Goal: Transaction & Acquisition: Purchase product/service

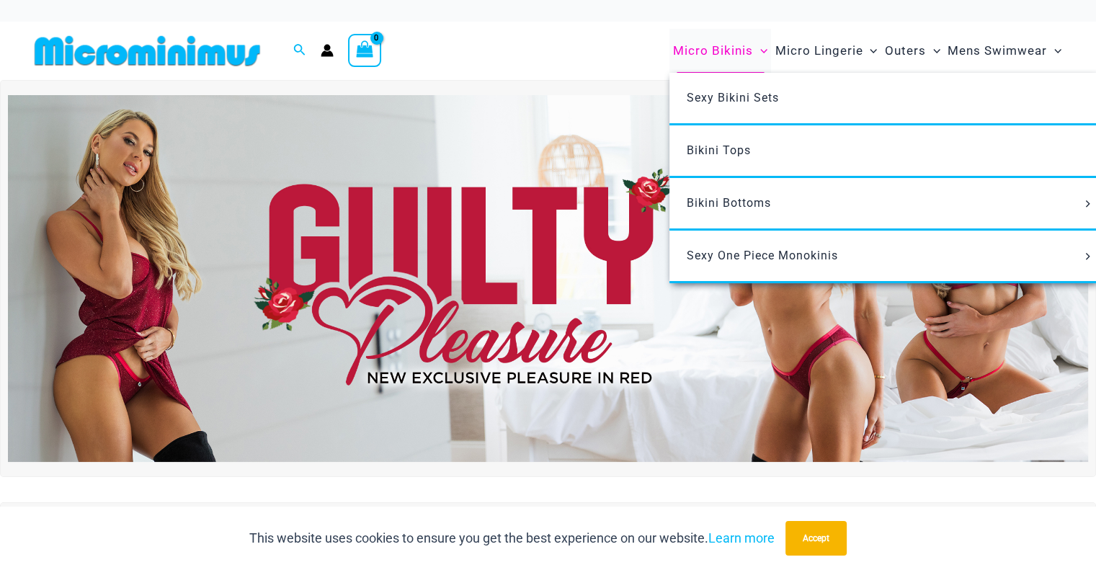
click at [731, 48] on span "Micro Bikinis" at bounding box center [713, 50] width 80 height 37
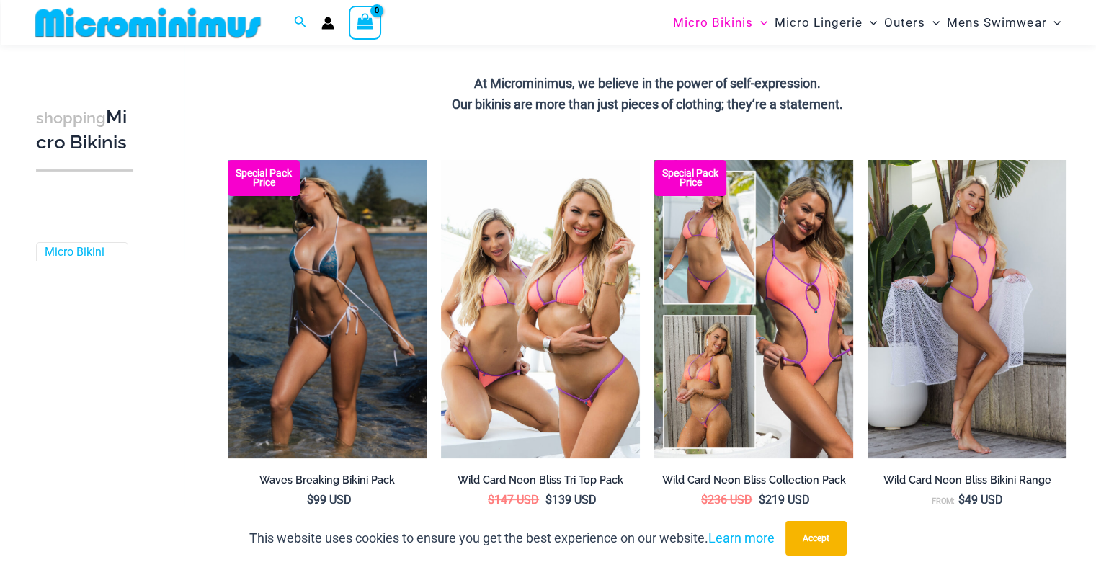
scroll to position [357, 0]
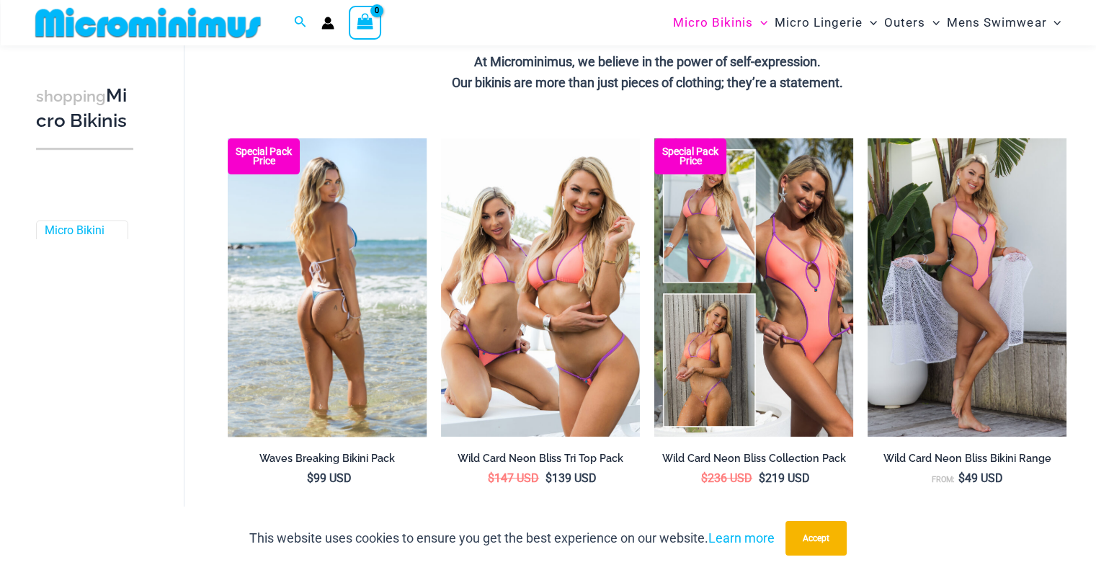
click at [277, 216] on img at bounding box center [327, 287] width 199 height 298
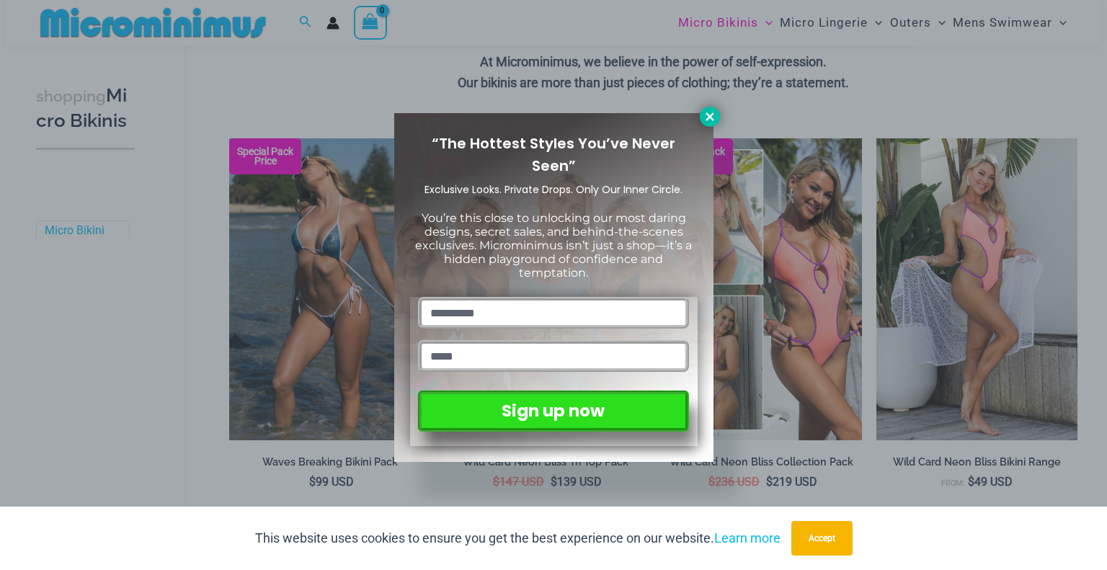
click at [705, 116] on icon at bounding box center [709, 116] width 13 height 13
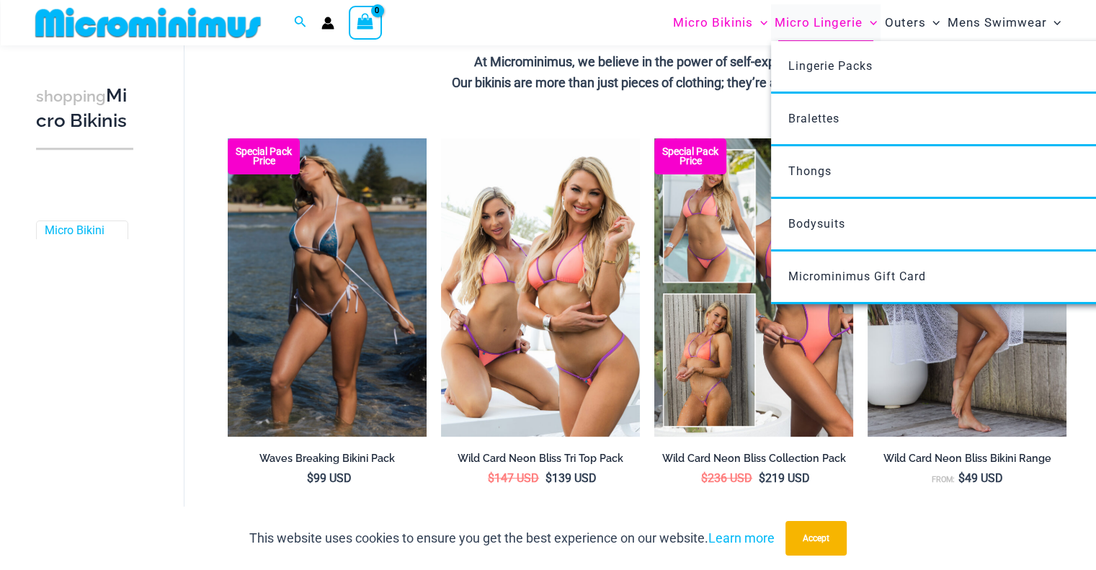
click at [826, 27] on span "Micro Lingerie" at bounding box center [819, 22] width 88 height 37
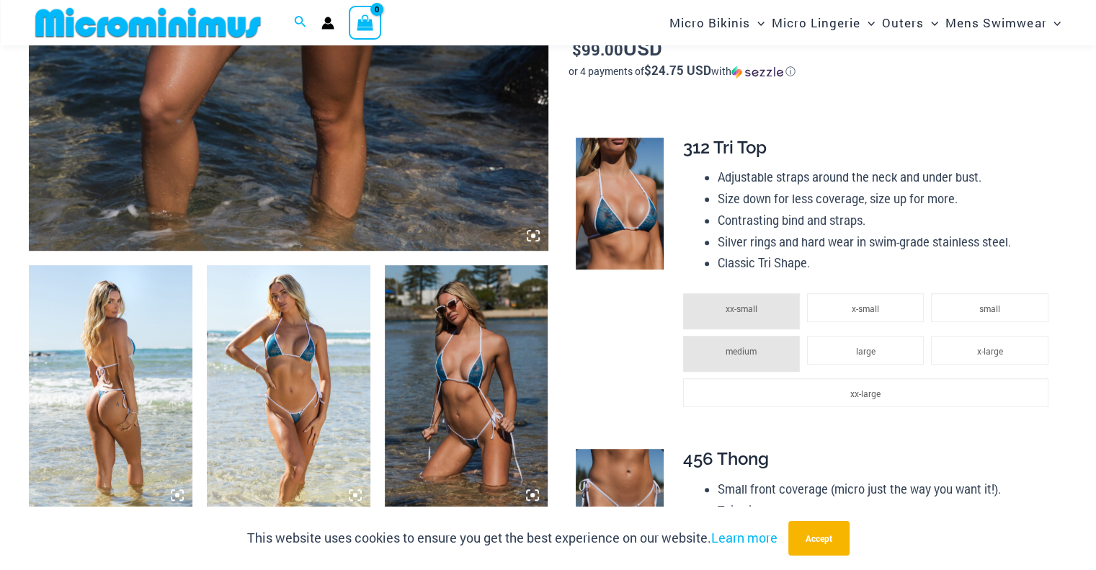
scroll to position [708, 0]
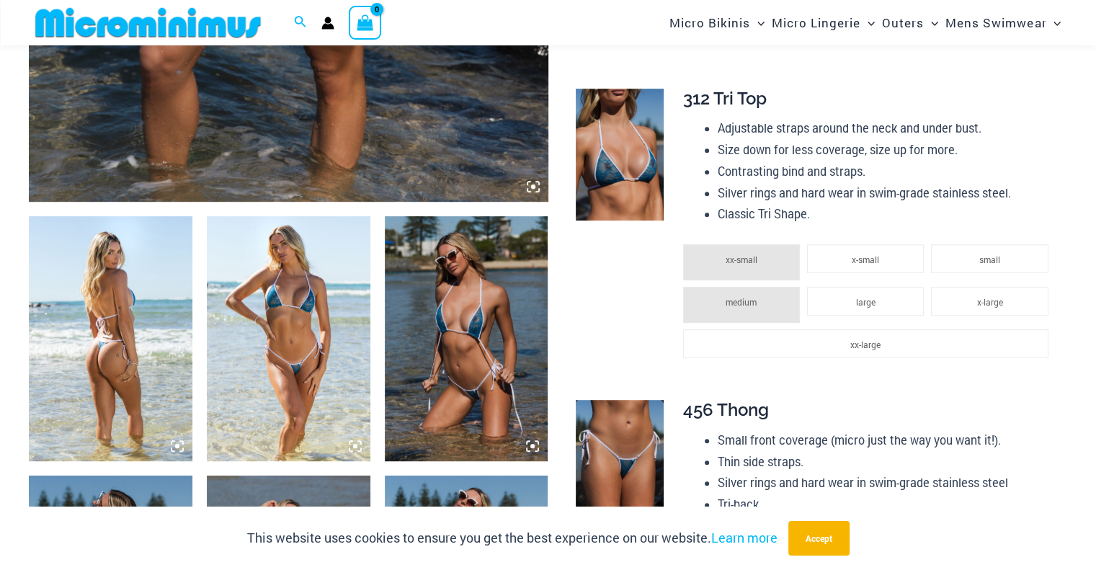
click at [304, 311] on img at bounding box center [289, 338] width 164 height 245
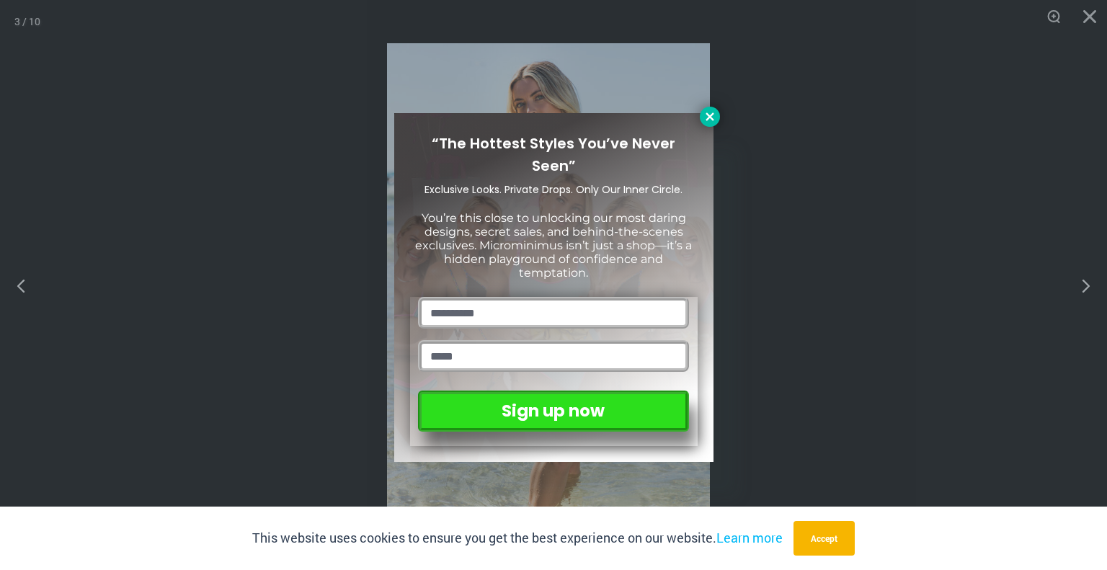
click at [709, 114] on icon at bounding box center [709, 116] width 13 height 13
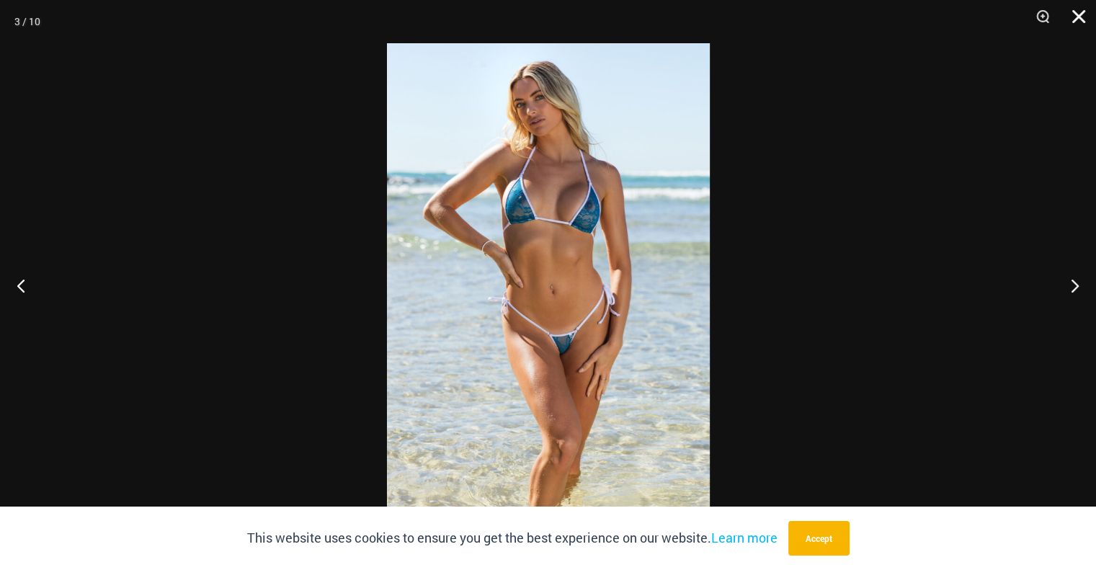
click at [1079, 12] on button "Close" at bounding box center [1074, 21] width 36 height 43
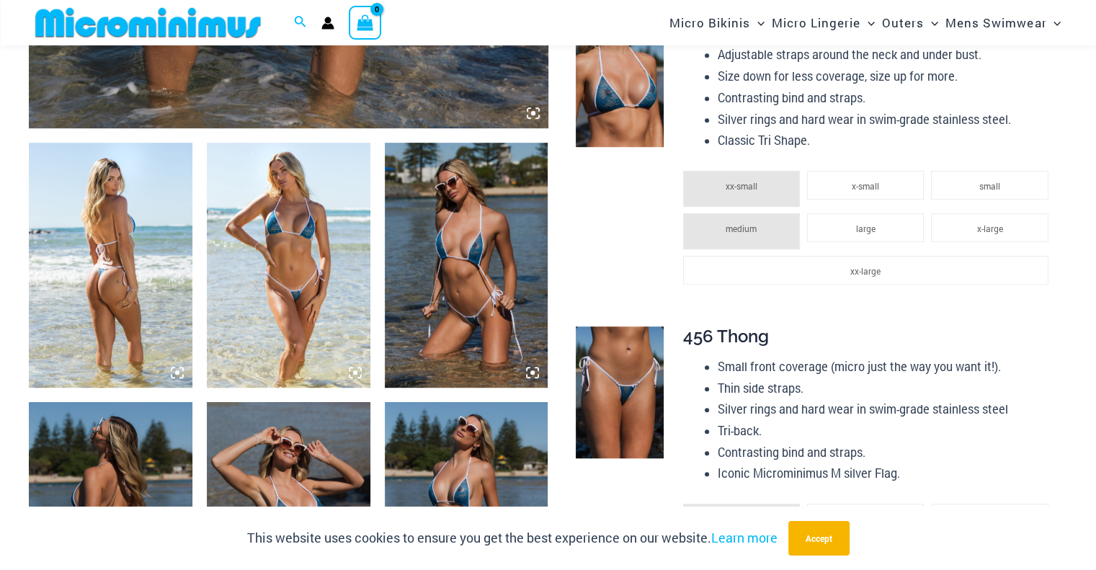
scroll to position [636, 0]
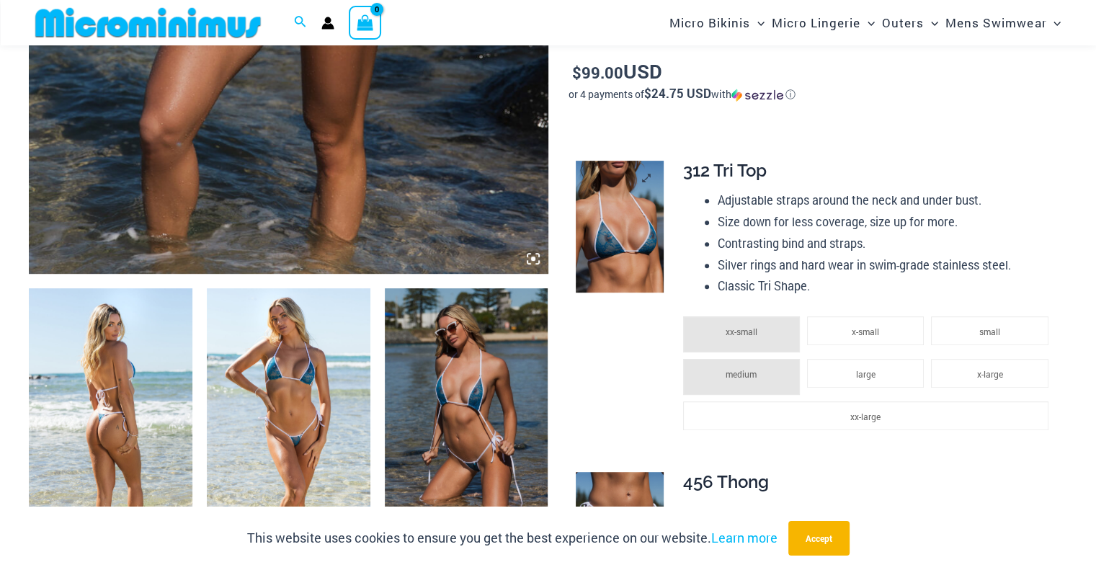
click at [603, 220] on img at bounding box center [620, 227] width 88 height 132
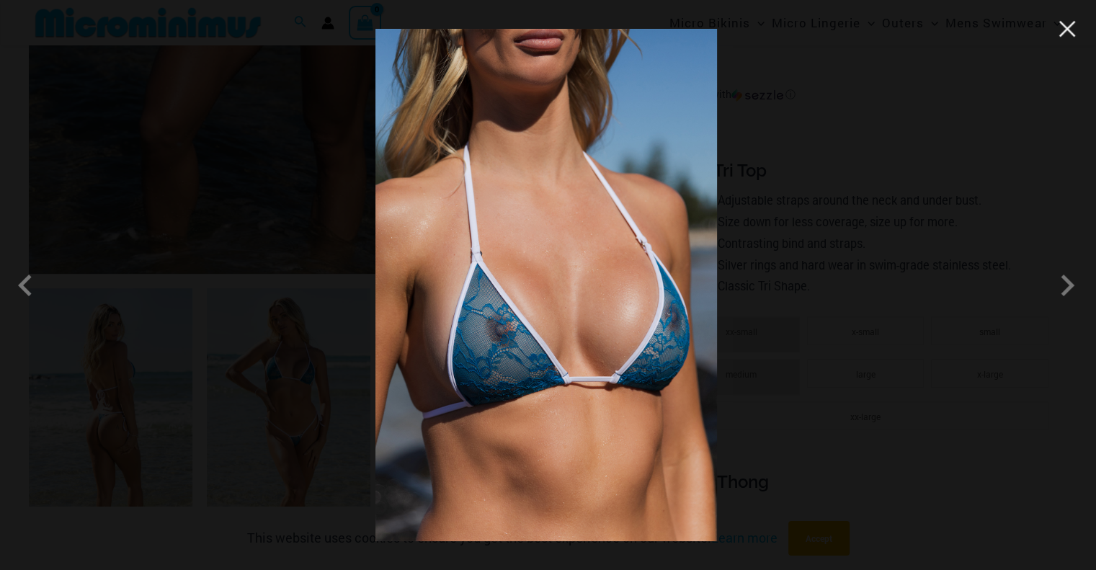
click at [1065, 36] on button "Close" at bounding box center [1067, 29] width 22 height 22
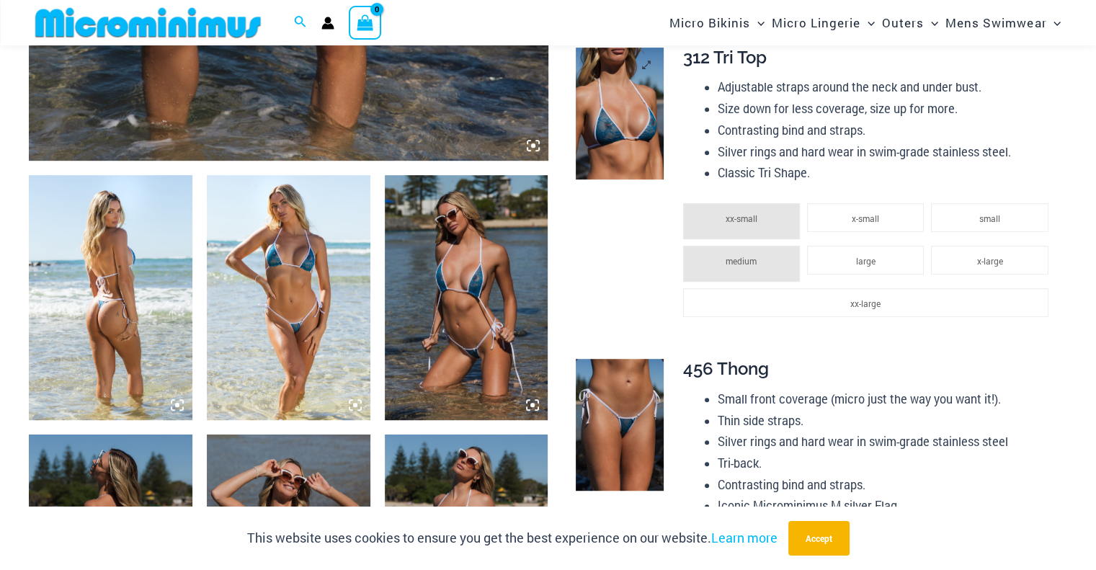
scroll to position [852, 0]
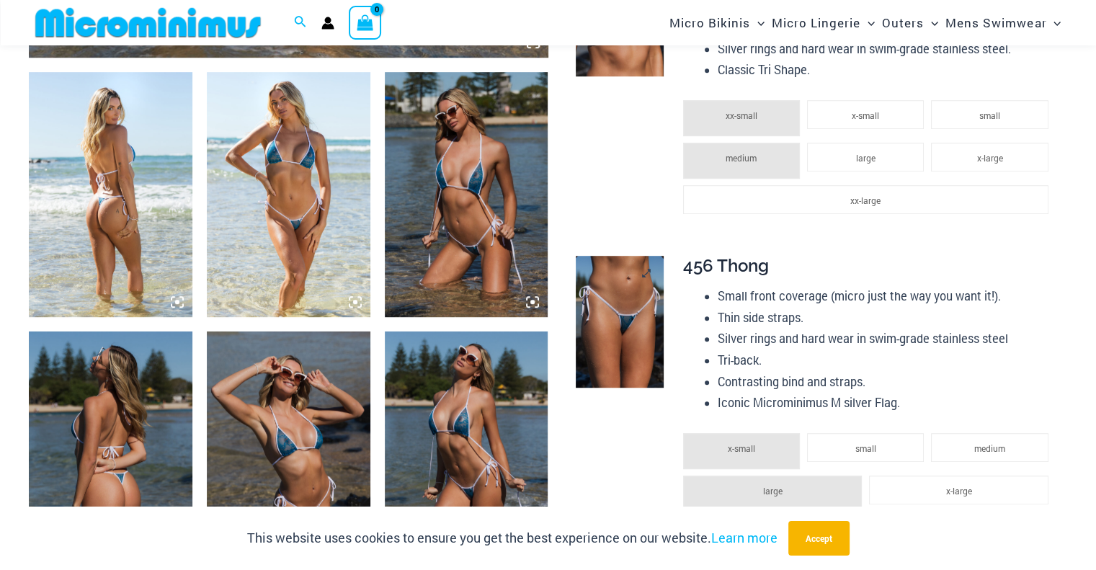
click at [615, 322] on img at bounding box center [620, 322] width 88 height 132
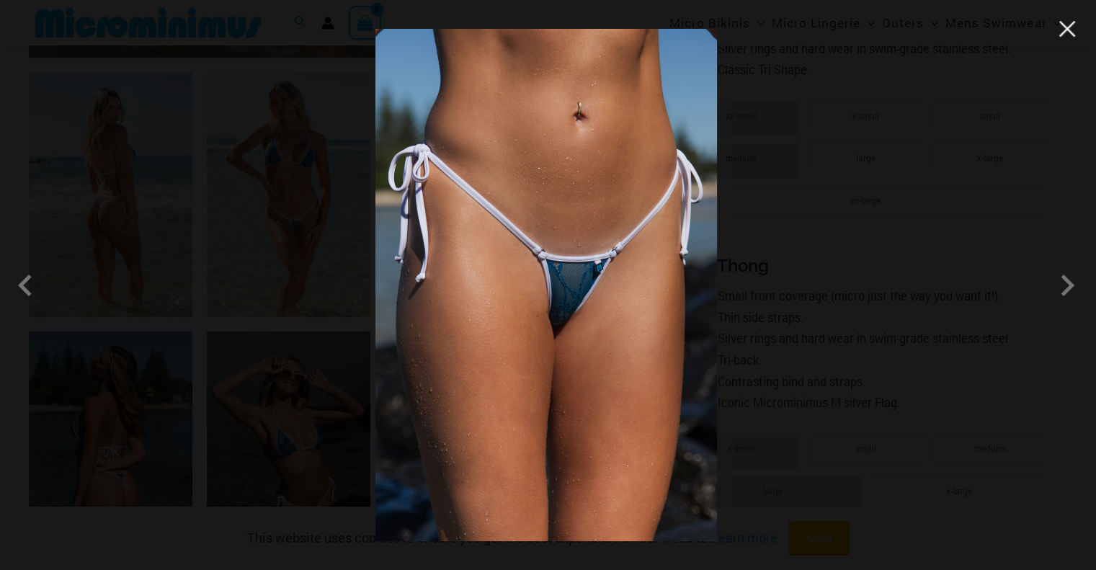
click at [1066, 27] on button "Close" at bounding box center [1067, 29] width 22 height 22
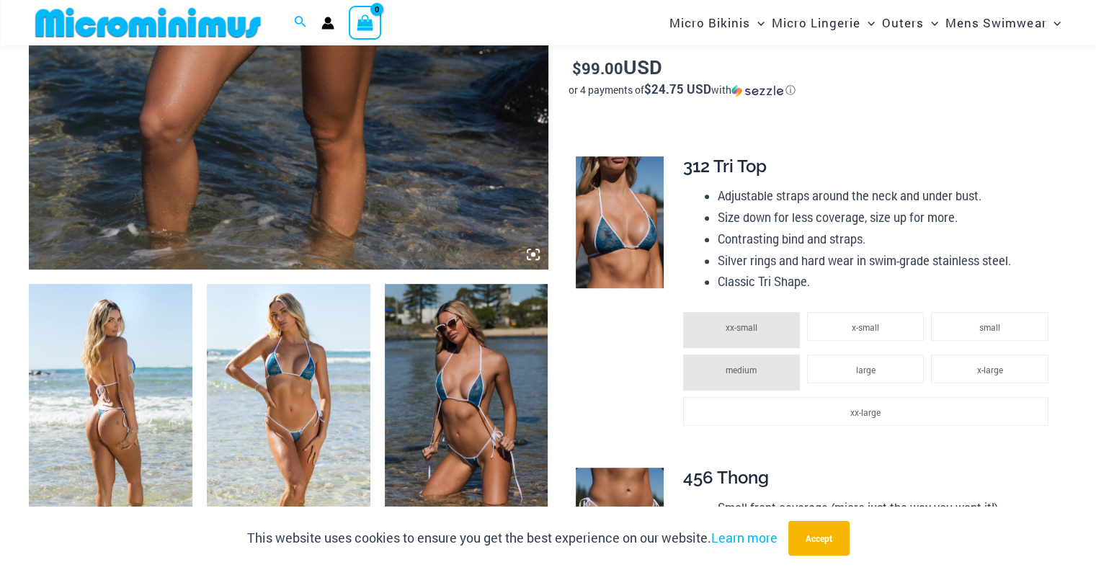
scroll to position [780, 0]
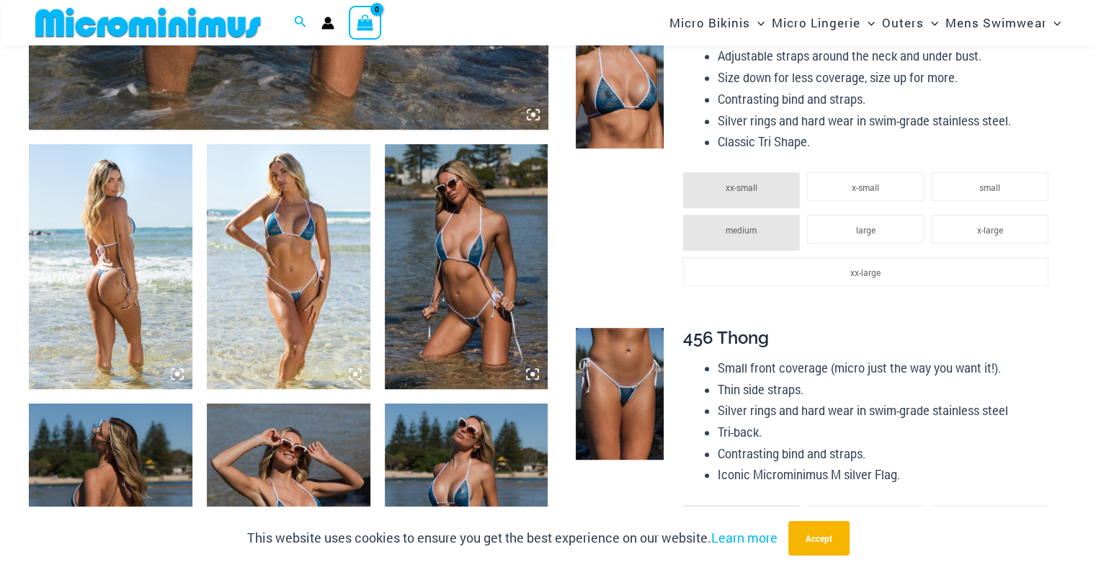
click at [452, 280] on img at bounding box center [467, 266] width 164 height 245
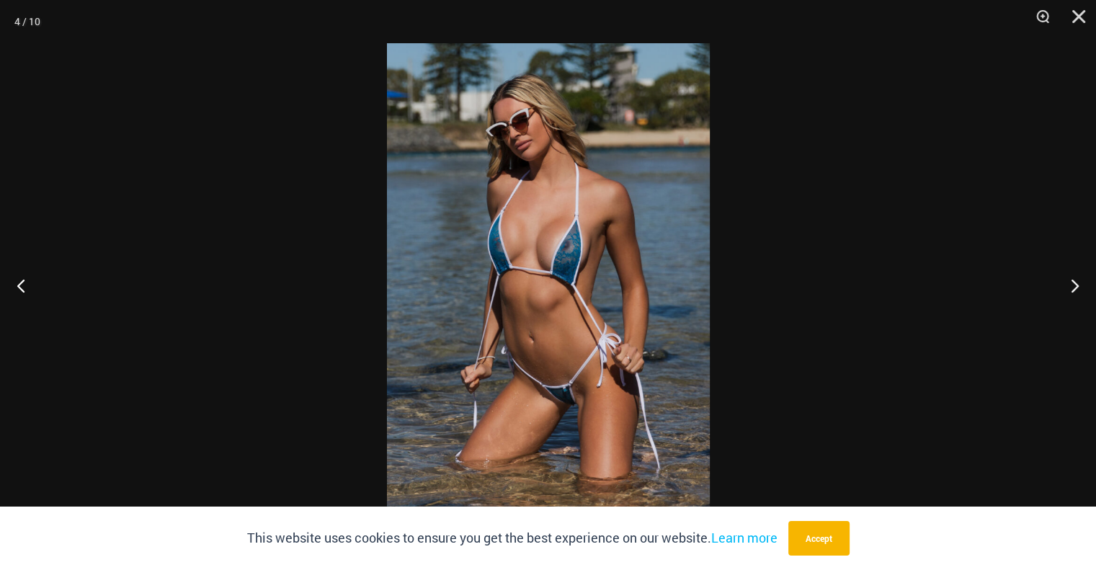
click at [553, 260] on img at bounding box center [548, 284] width 323 height 483
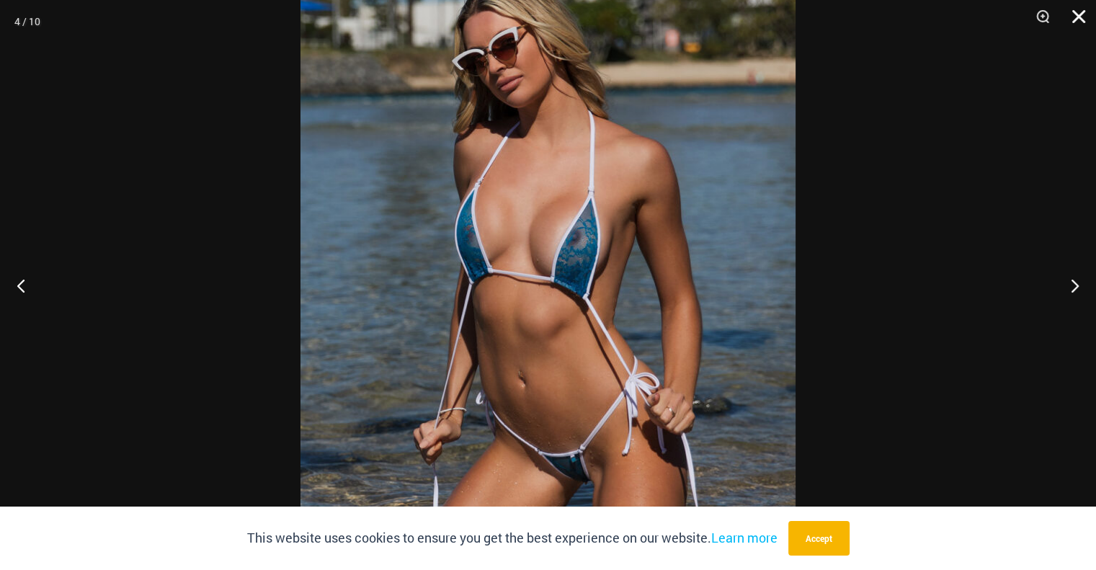
click at [1071, 18] on button "Close" at bounding box center [1074, 21] width 36 height 43
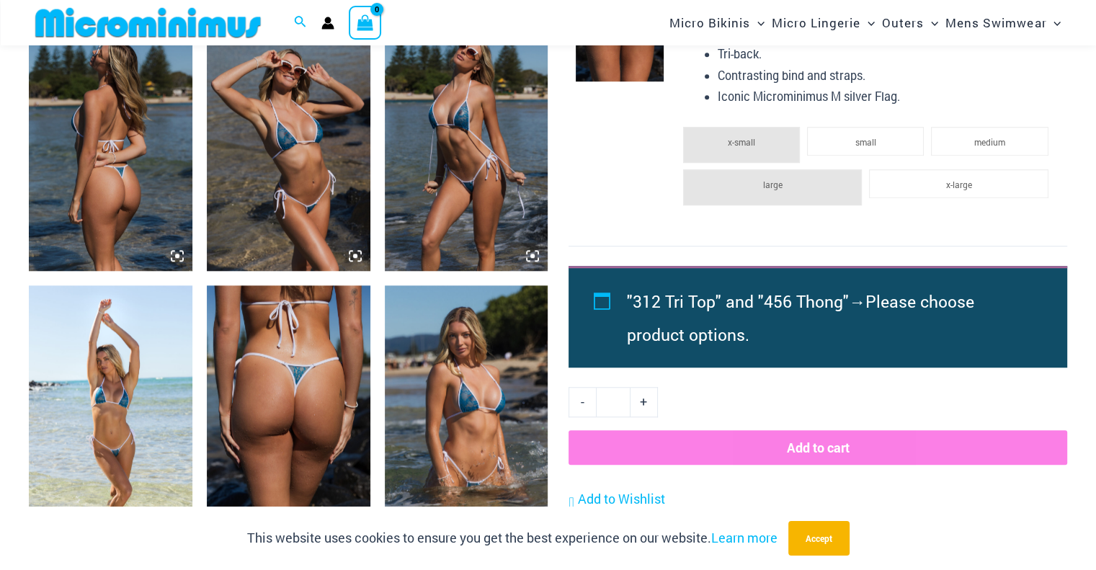
scroll to position [1213, 0]
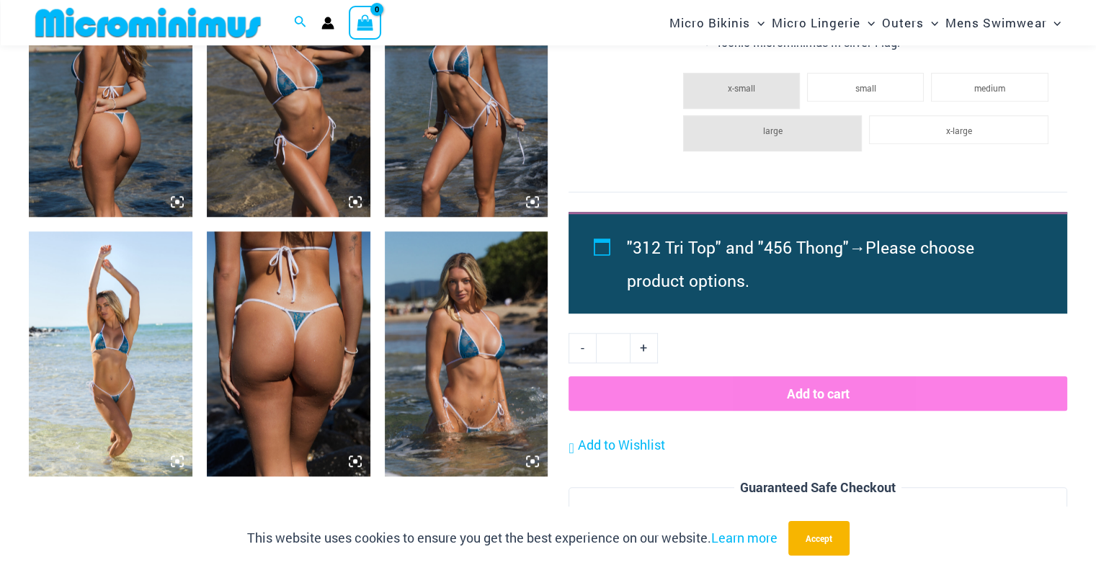
click at [452, 355] on img at bounding box center [467, 353] width 164 height 245
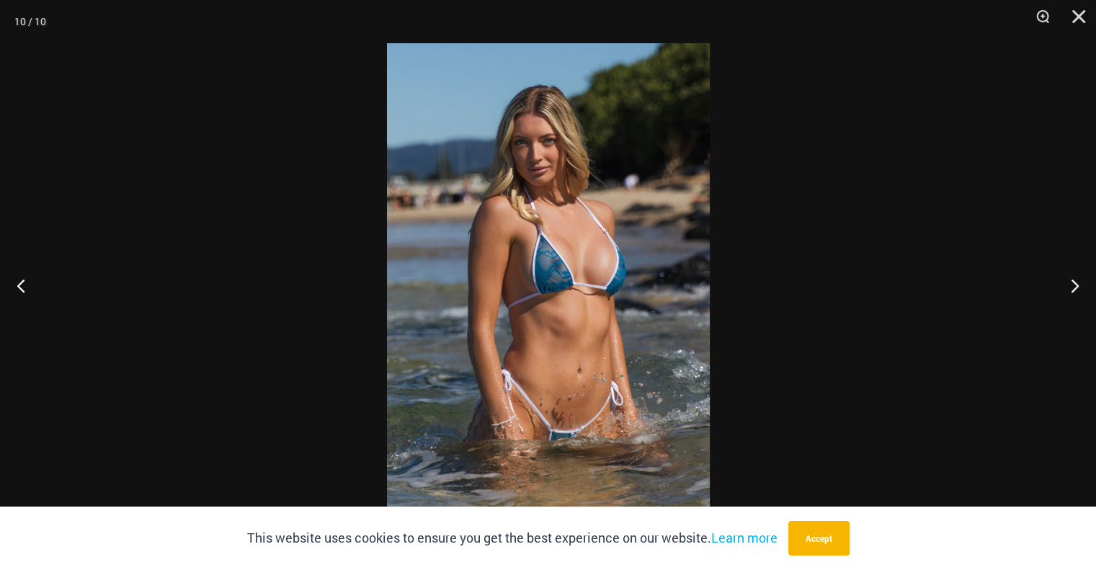
click at [547, 274] on img at bounding box center [548, 284] width 323 height 483
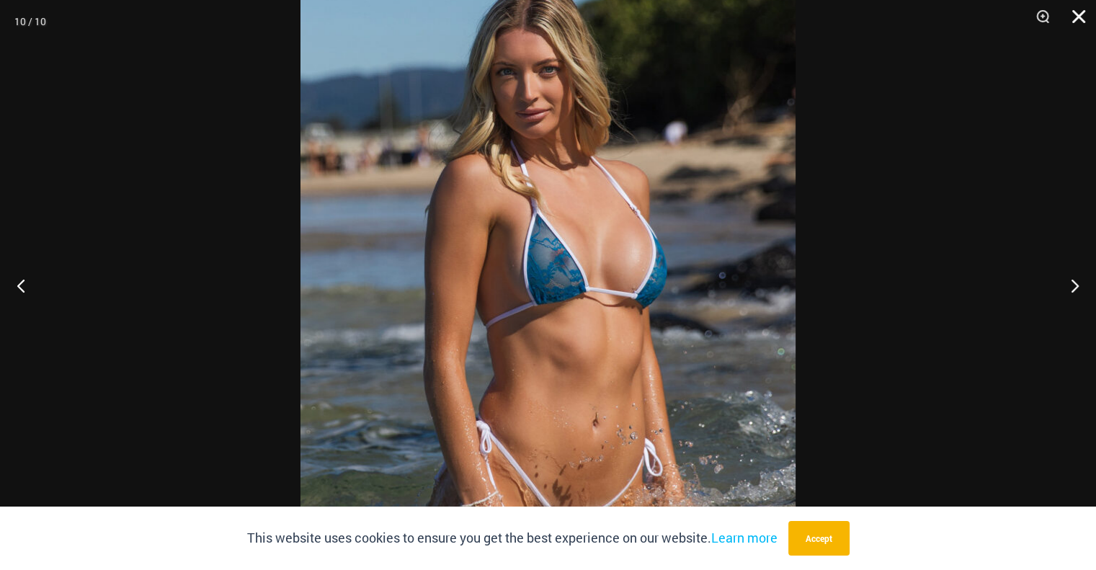
click at [1079, 14] on button "Close" at bounding box center [1074, 21] width 36 height 43
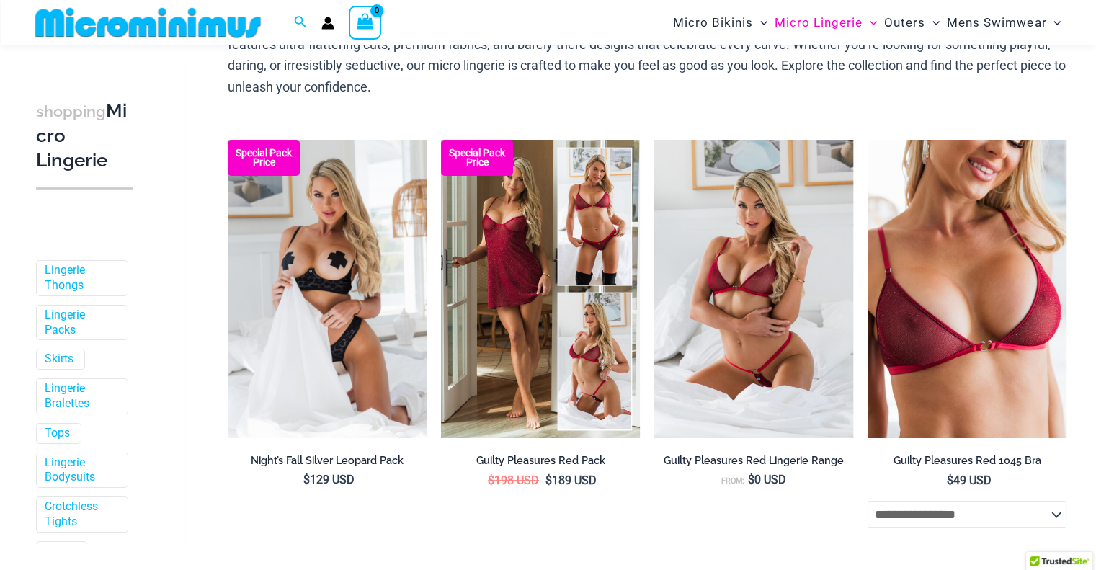
scroll to position [131, 0]
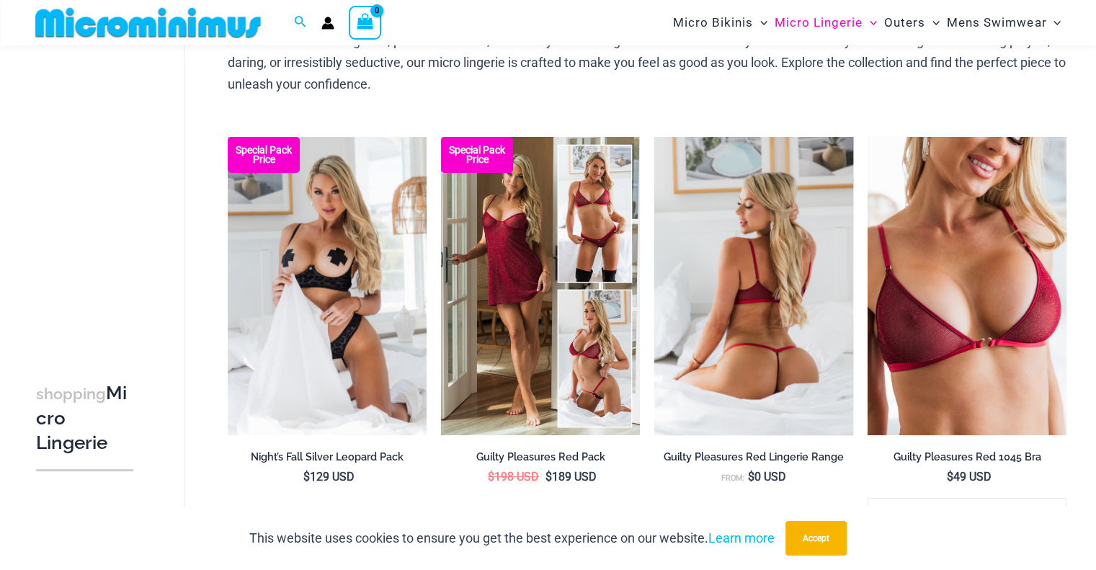
click at [764, 311] on img at bounding box center [753, 286] width 199 height 298
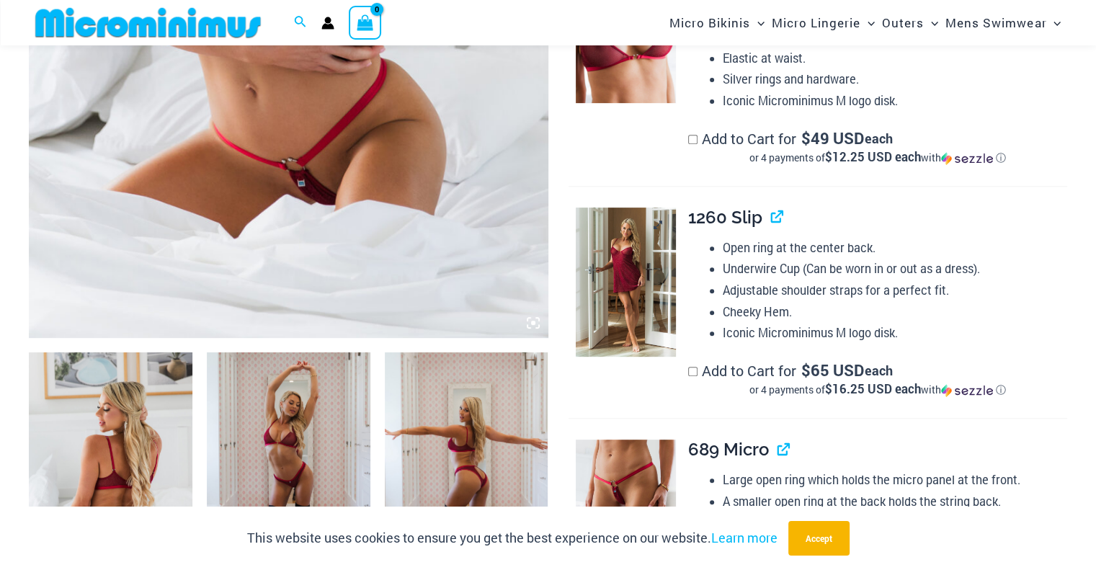
scroll to position [781, 0]
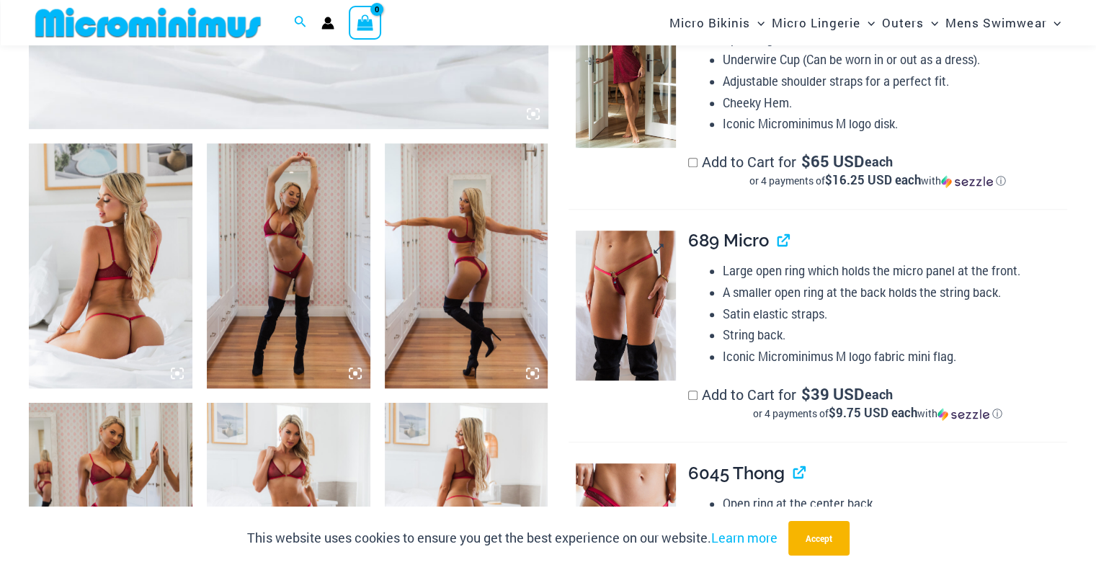
click at [614, 287] on img at bounding box center [625, 305] width 99 height 149
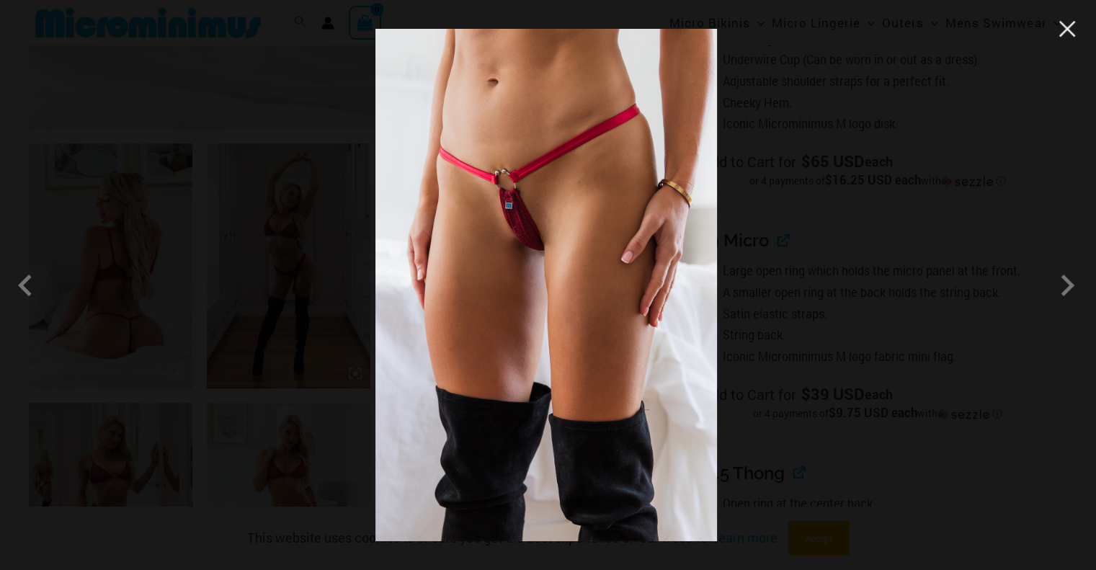
click at [1064, 27] on button "Close" at bounding box center [1067, 29] width 22 height 22
